Goal: Task Accomplishment & Management: Use online tool/utility

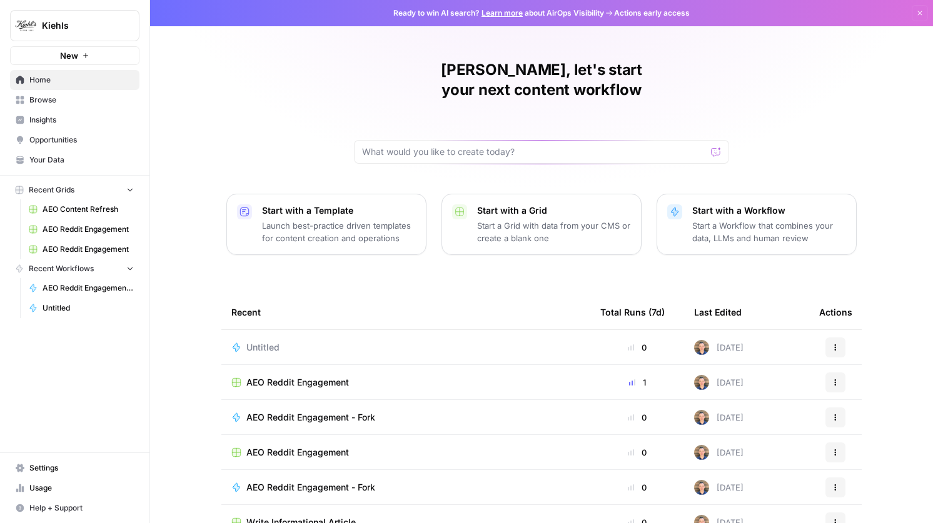
click at [37, 462] on link "Settings" at bounding box center [74, 468] width 129 height 20
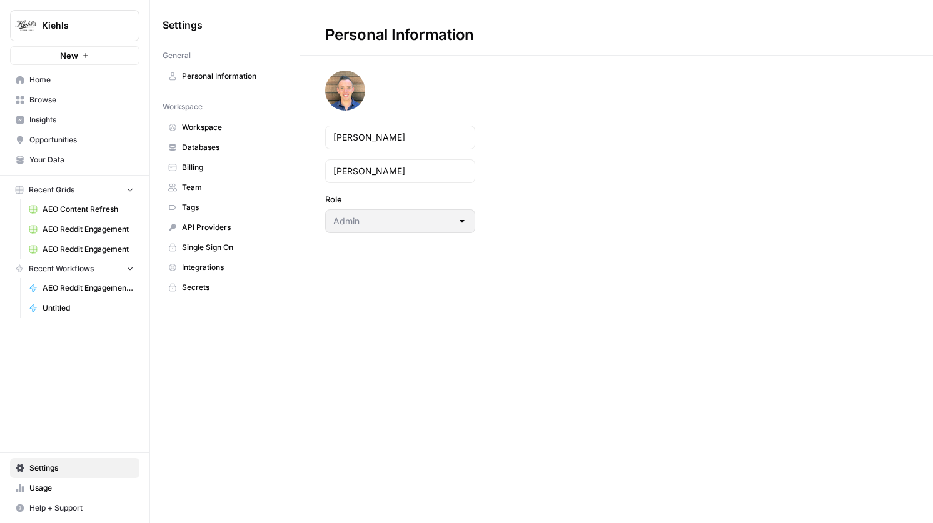
click at [218, 78] on span "Personal Information" at bounding box center [231, 76] width 99 height 11
click at [206, 123] on span "Workspace" at bounding box center [231, 127] width 99 height 11
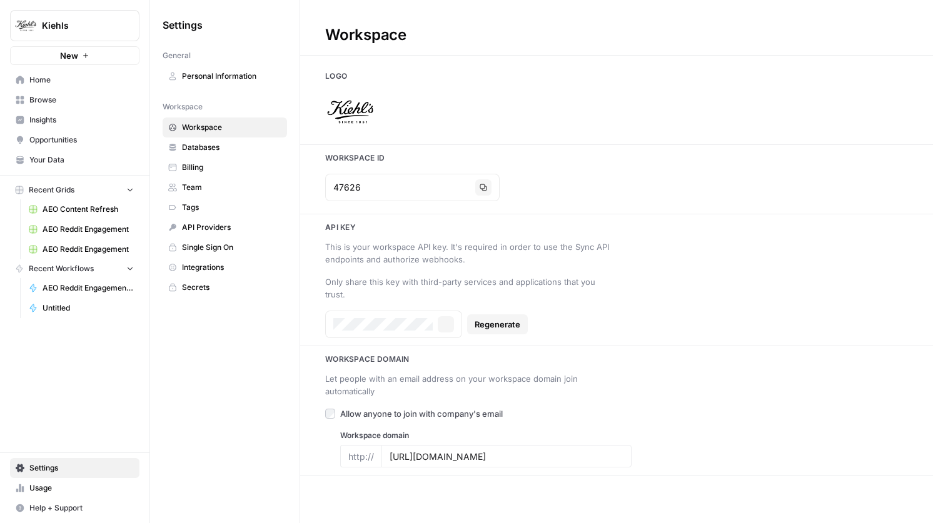
click at [205, 138] on link "Databases" at bounding box center [225, 148] width 124 height 20
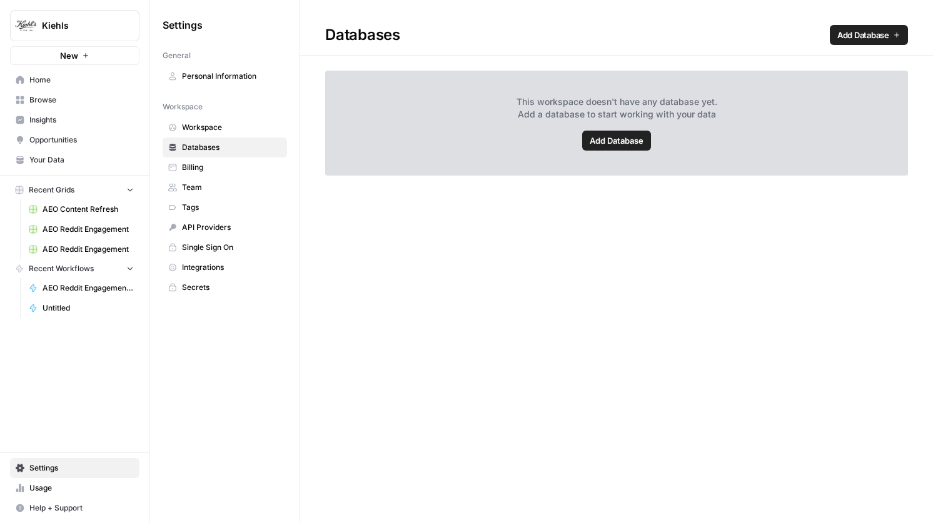
click at [202, 158] on link "Billing" at bounding box center [225, 168] width 124 height 20
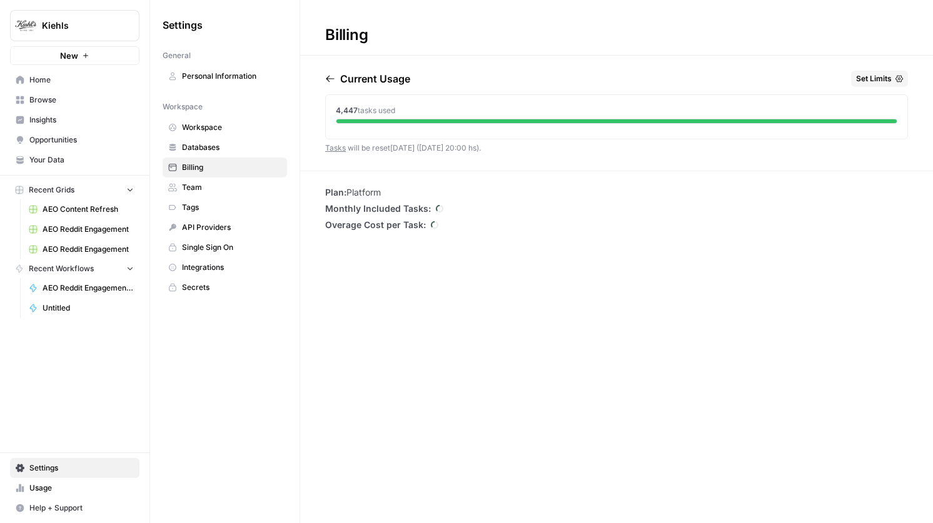
click at [200, 184] on span "Team" at bounding box center [231, 187] width 99 height 11
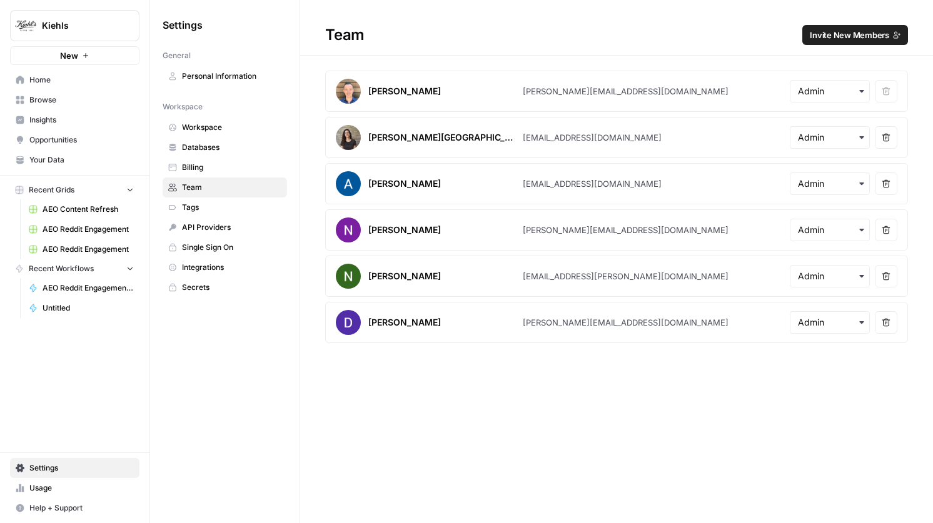
click at [61, 81] on span "Home" at bounding box center [81, 79] width 104 height 11
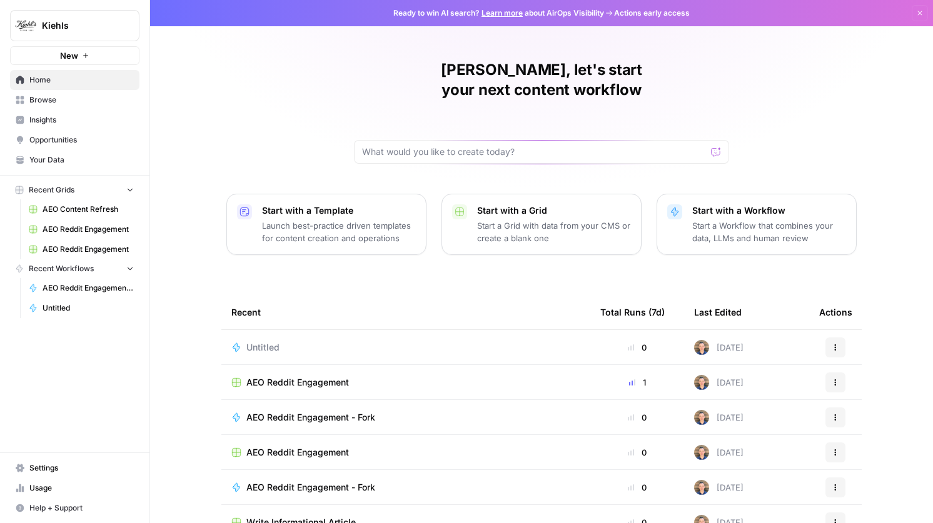
click at [320, 412] on span "AEO Reddit Engagement - Fork" at bounding box center [310, 418] width 129 height 13
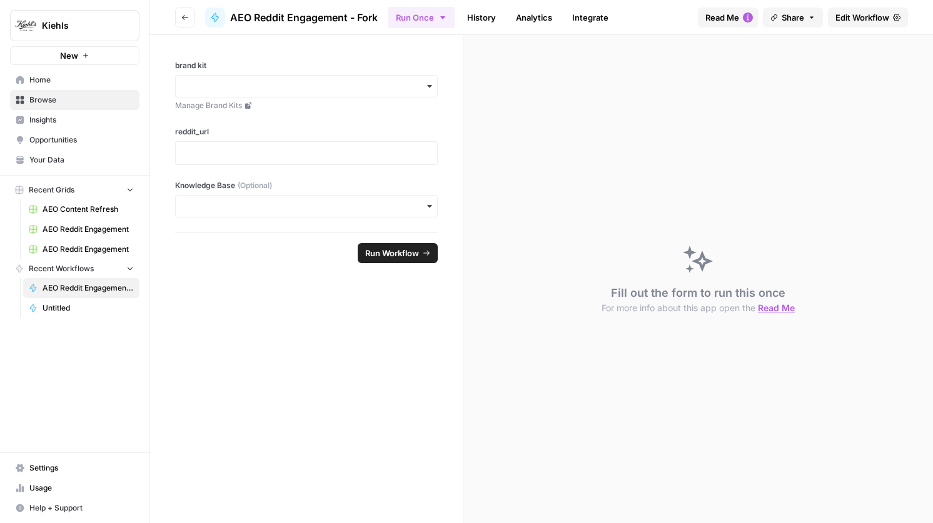
click at [861, 30] on header "Go back AEO Reddit Engagement - Fork Run Once History Analytics Integrate Read …" at bounding box center [541, 17] width 783 height 35
click at [861, 26] on link "Edit Workflow" at bounding box center [868, 18] width 80 height 20
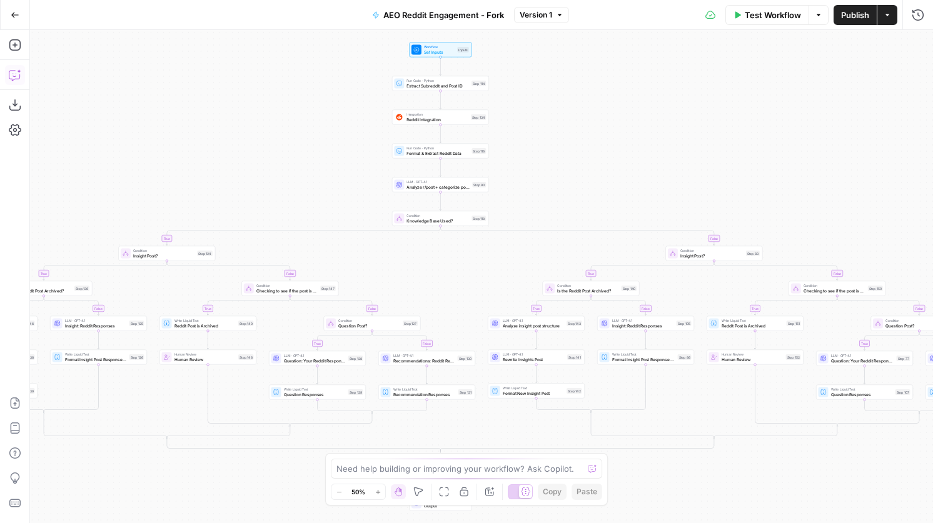
click at [11, 73] on icon "button" at bounding box center [15, 75] width 13 height 13
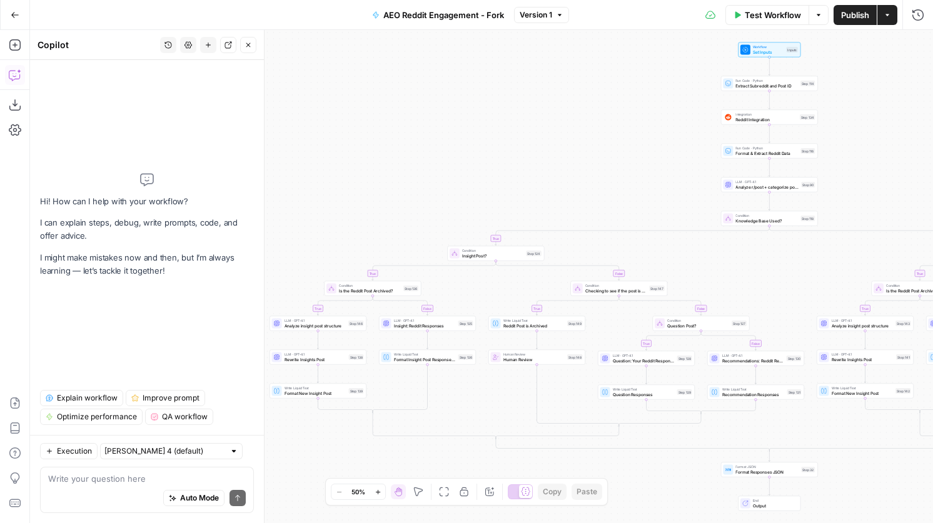
click at [125, 483] on textarea at bounding box center [147, 479] width 198 height 13
click at [144, 451] on input "text" at bounding box center [164, 451] width 120 height 13
type input "[PERSON_NAME] 4 (default)"
click at [67, 487] on div "Auto Mode Send" at bounding box center [147, 499] width 198 height 28
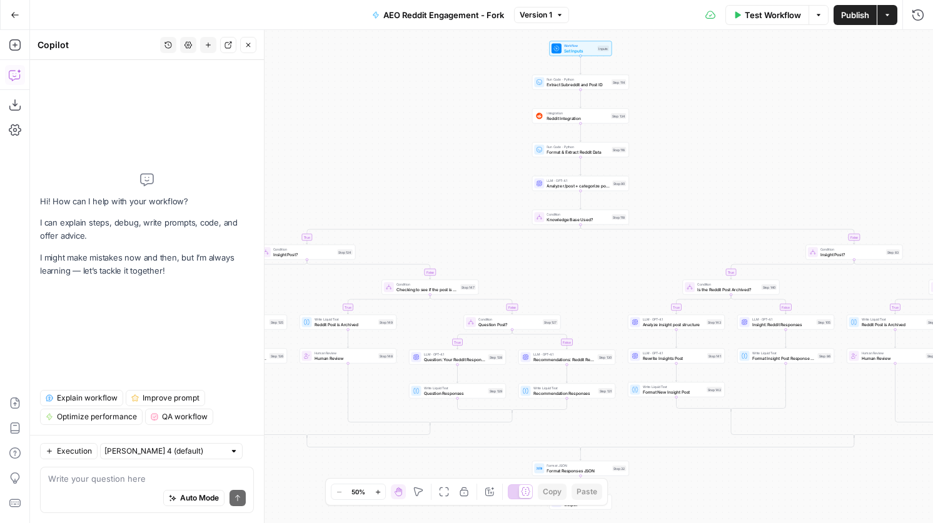
drag, startPoint x: 694, startPoint y: 108, endPoint x: 503, endPoint y: 104, distance: 190.8
click at [503, 105] on div "true false true false true false true false true false true false true false tr…" at bounding box center [481, 276] width 903 height 493
click at [568, 151] on span "Format & Extract Reddit Data" at bounding box center [577, 151] width 63 height 6
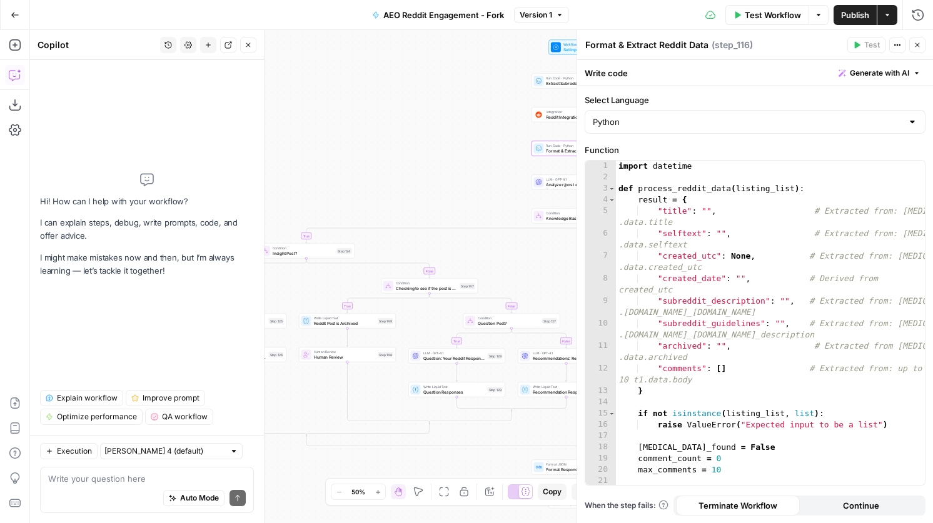
click at [916, 47] on icon "button" at bounding box center [918, 45] width 8 height 8
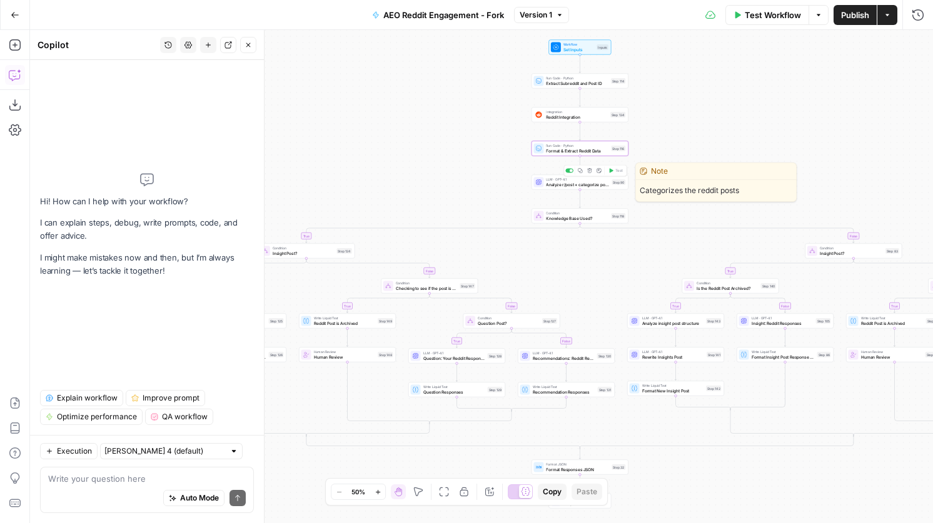
click at [570, 187] on span "Analyze r/post + categorize post type" at bounding box center [577, 184] width 63 height 6
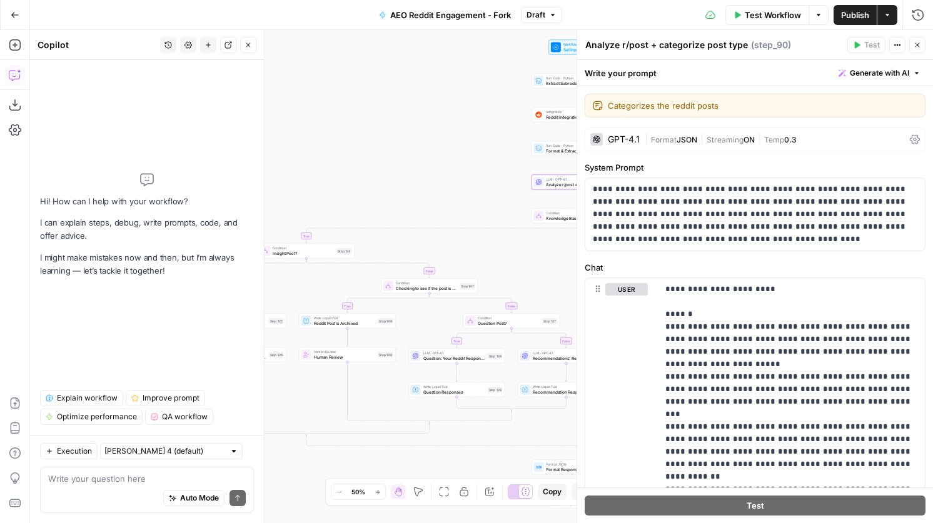
click at [918, 44] on icon "button" at bounding box center [918, 45] width 4 height 4
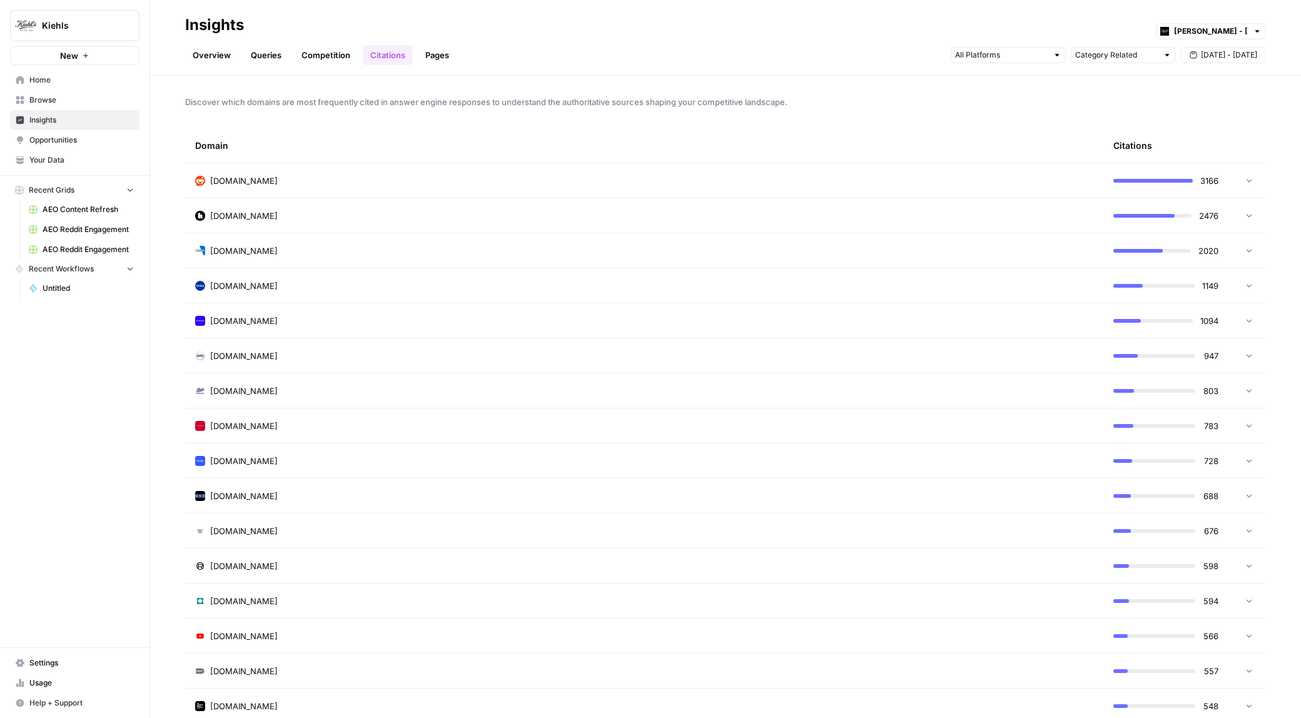
click at [58, 294] on link "Untitled" at bounding box center [81, 288] width 116 height 20
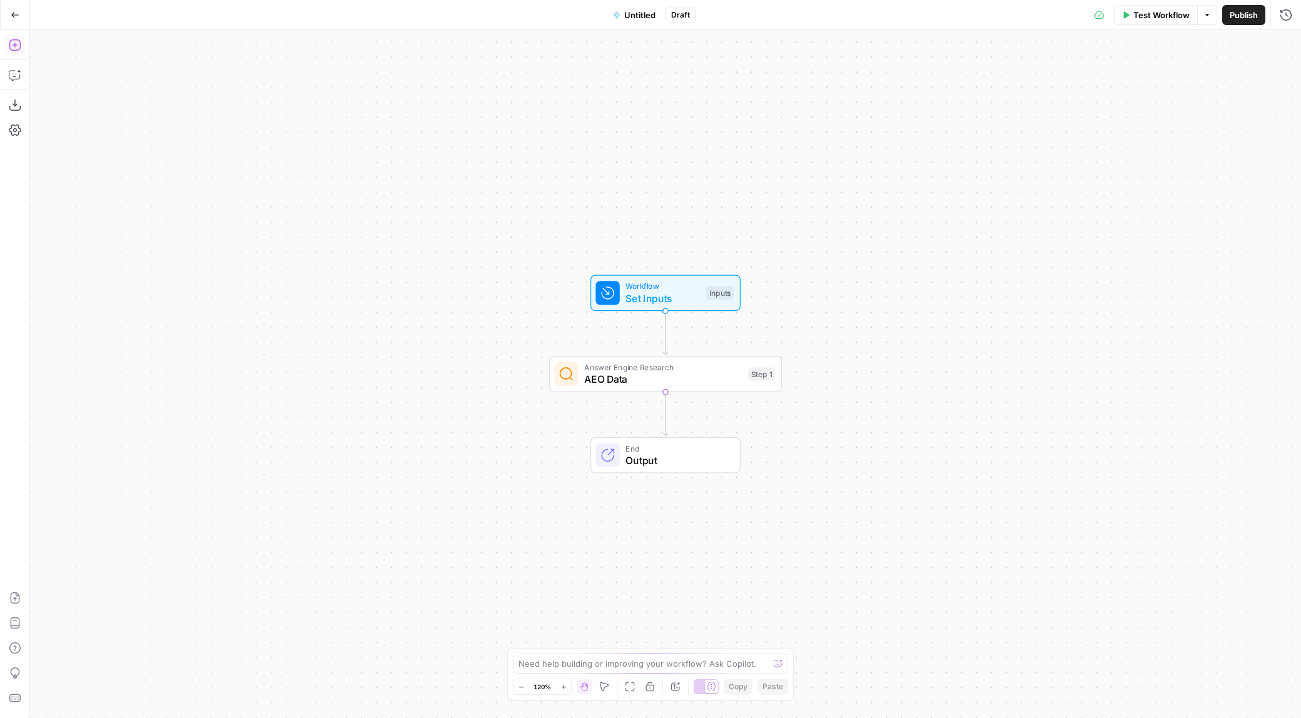
click at [13, 46] on icon "button" at bounding box center [15, 45] width 13 height 13
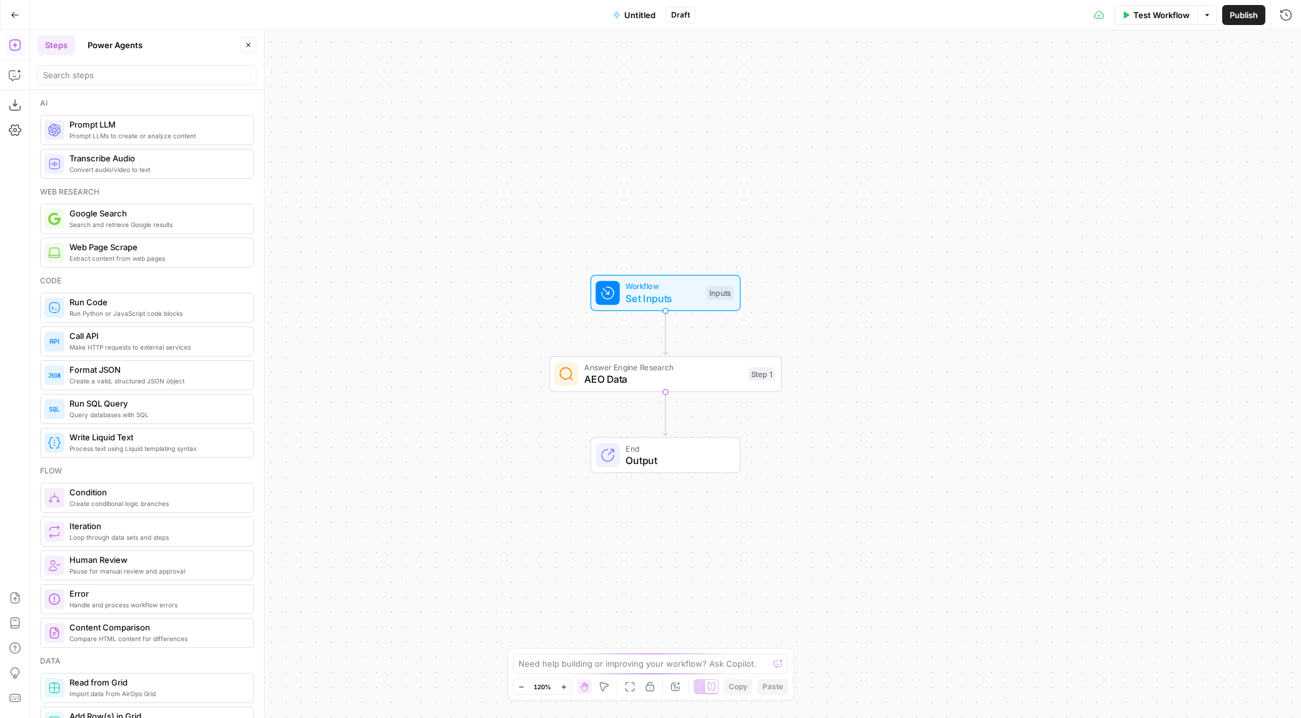
click at [128, 129] on span "Prompt LLM" at bounding box center [156, 124] width 174 height 13
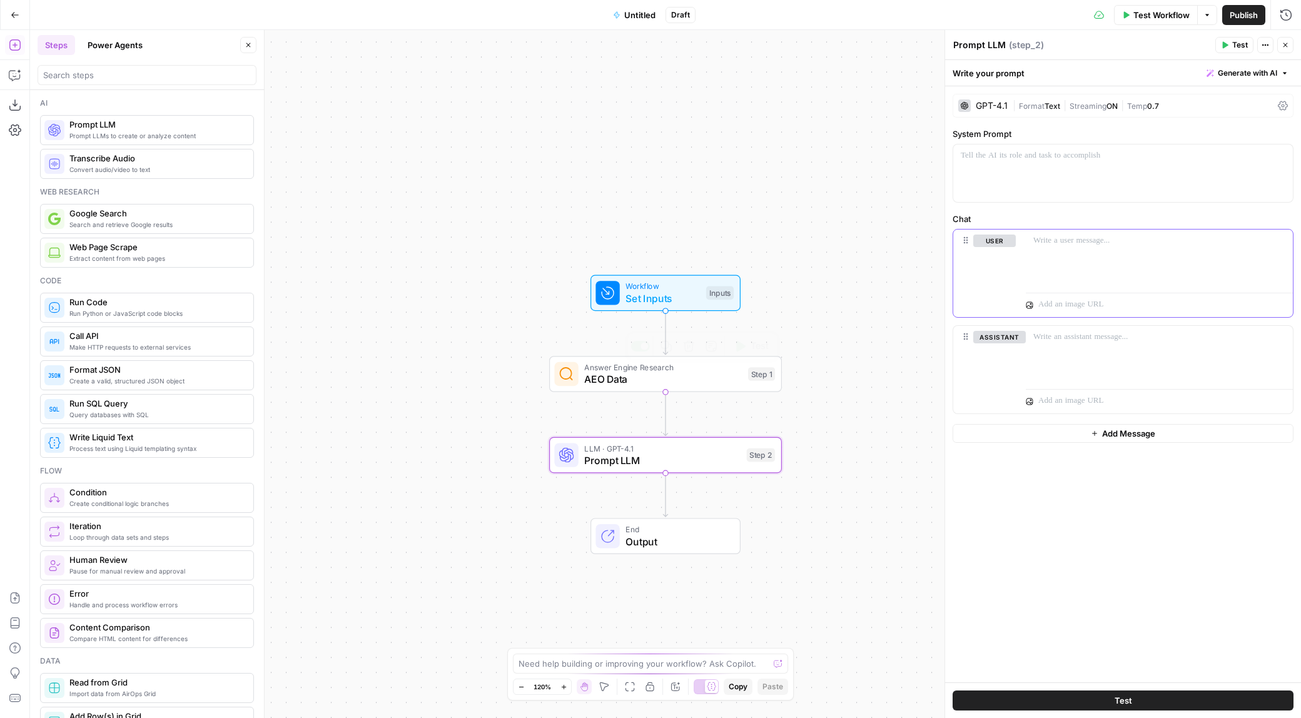
click at [1100, 254] on div at bounding box center [1159, 259] width 267 height 58
click at [1283, 244] on button "Variables Menu" at bounding box center [1282, 241] width 10 height 10
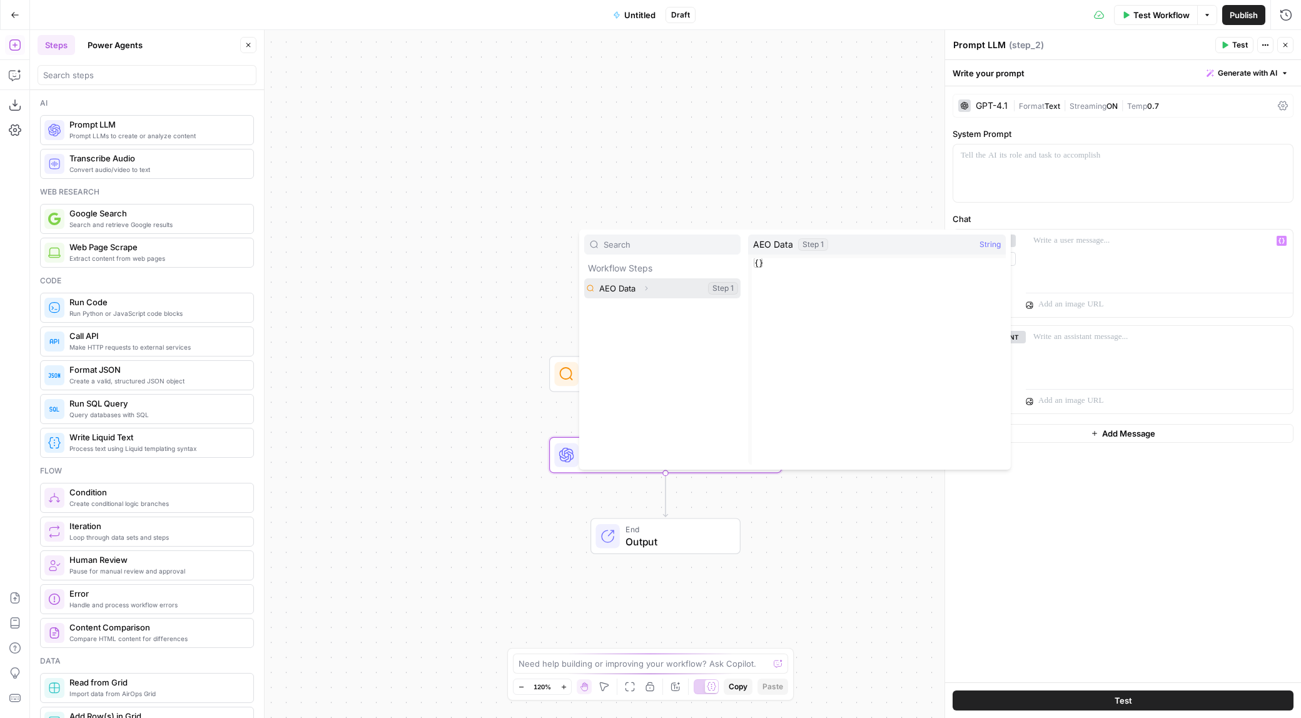
click at [656, 291] on button "Select variable AEO Data" at bounding box center [662, 288] width 156 height 20
